Goal: Information Seeking & Learning: Learn about a topic

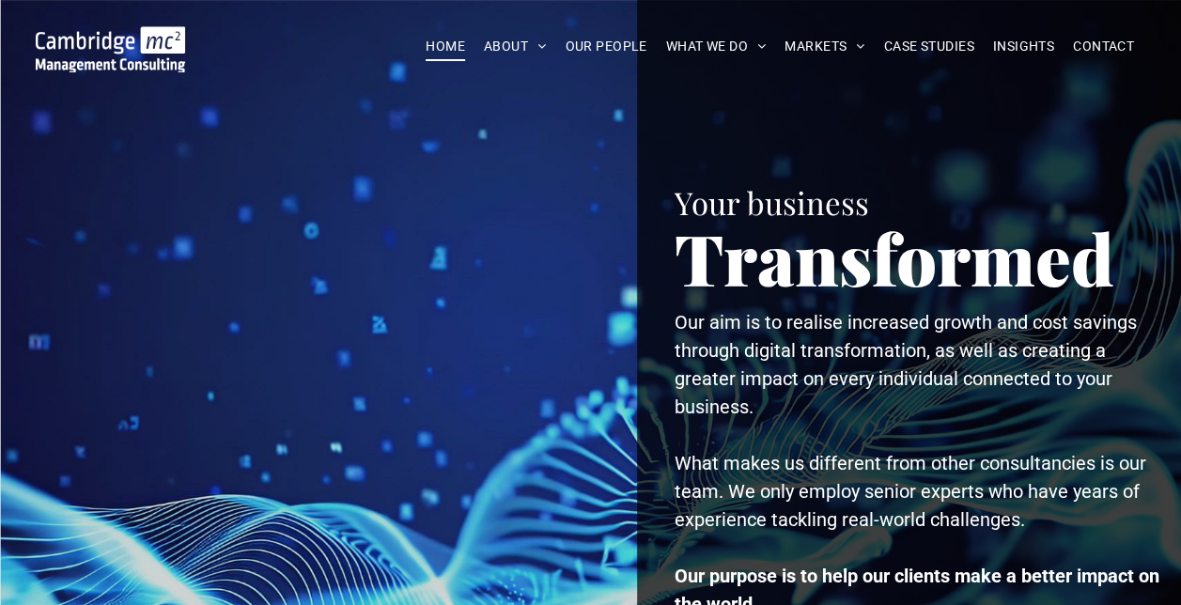
click at [420, 210] on div at bounding box center [324, 370] width 572 height 740
click at [380, 195] on div at bounding box center [324, 370] width 572 height 740
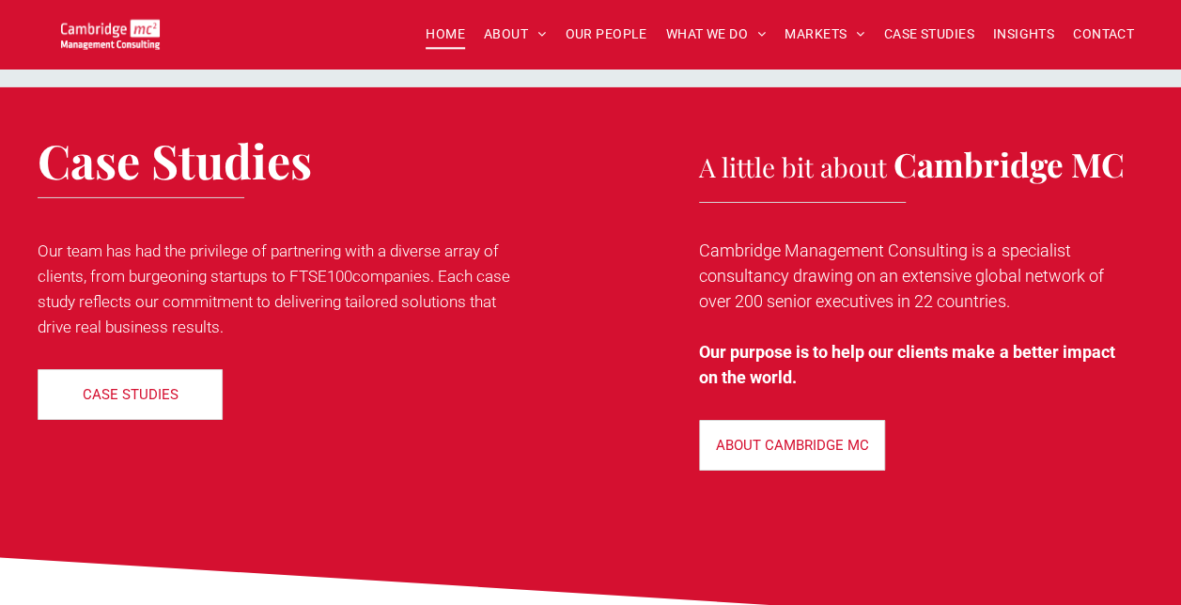
scroll to position [3075, 0]
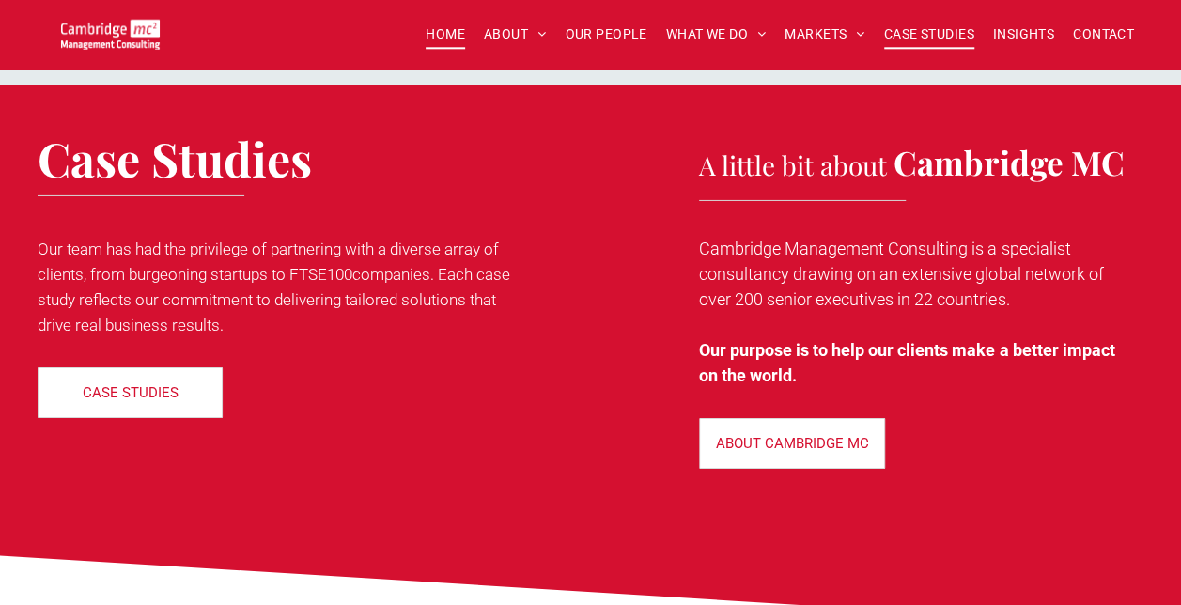
click at [930, 24] on span "CASE STUDIES" at bounding box center [929, 34] width 90 height 29
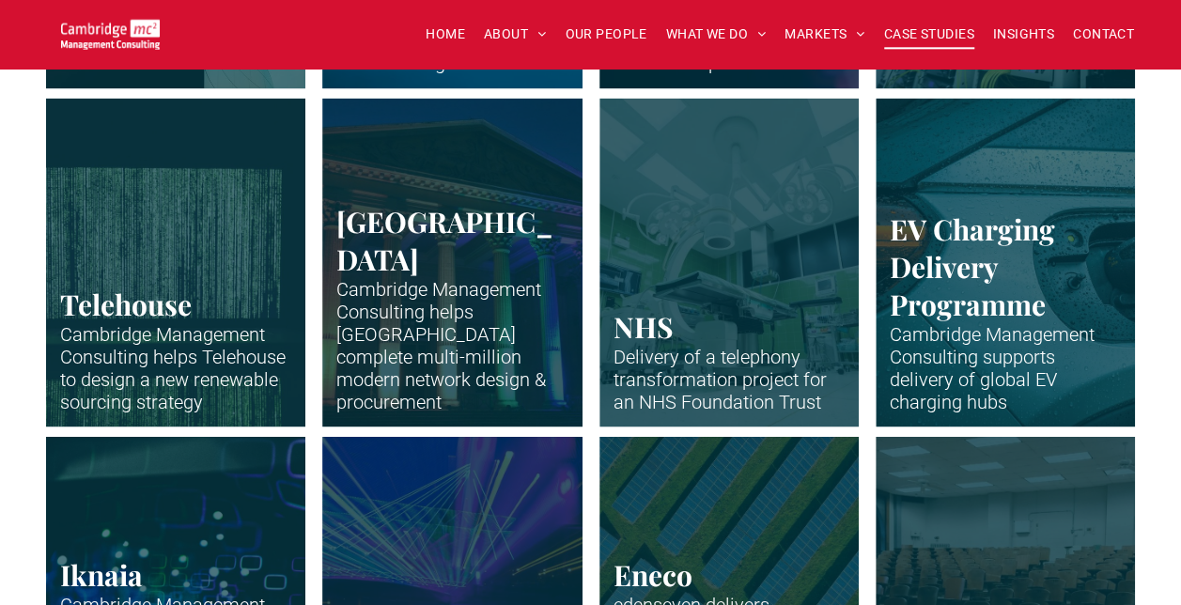
scroll to position [1583, 0]
